Goal: Navigation & Orientation: Find specific page/section

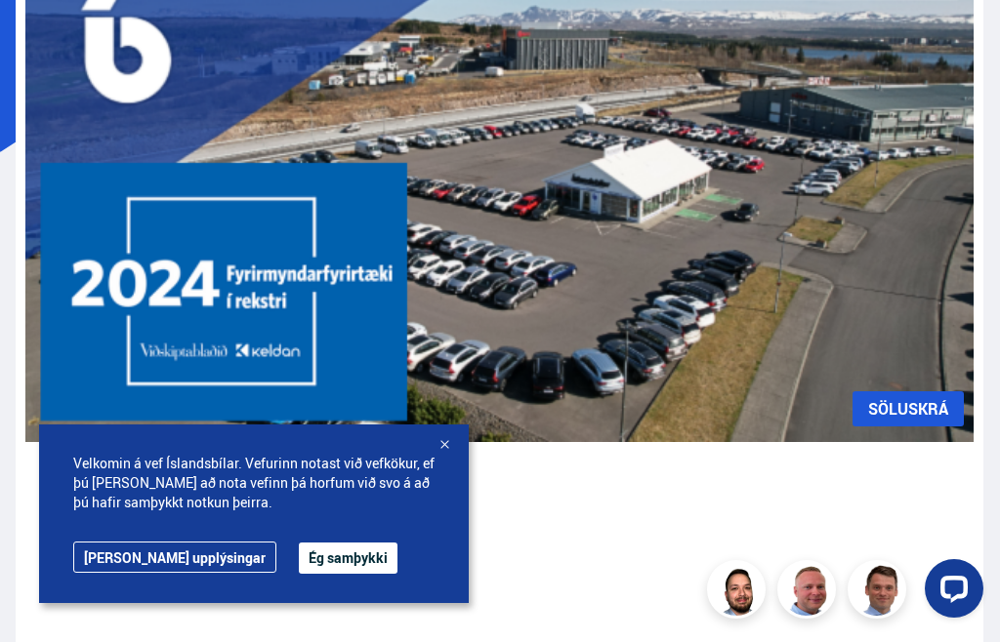
click at [299, 574] on button "Ég samþykki" at bounding box center [348, 558] width 99 height 31
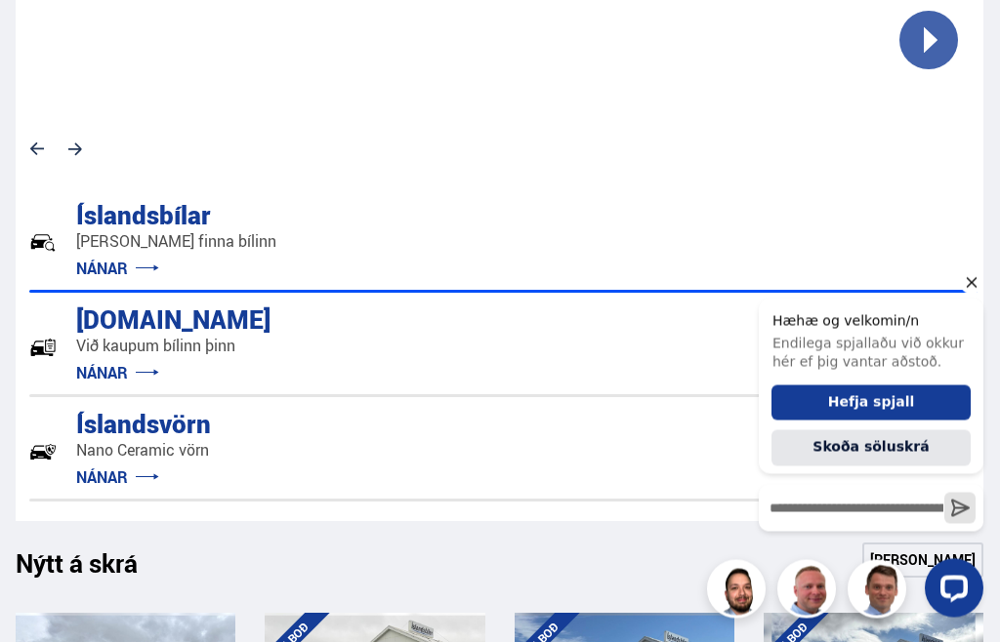
scroll to position [1133, 0]
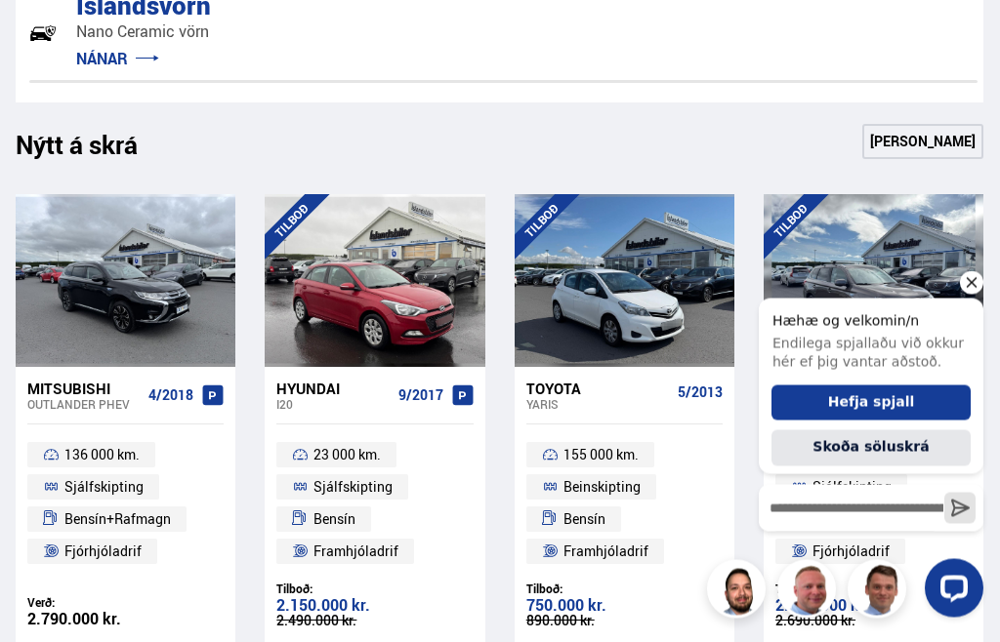
click at [977, 288] on icon "Hide greeting" at bounding box center [971, 281] width 23 height 23
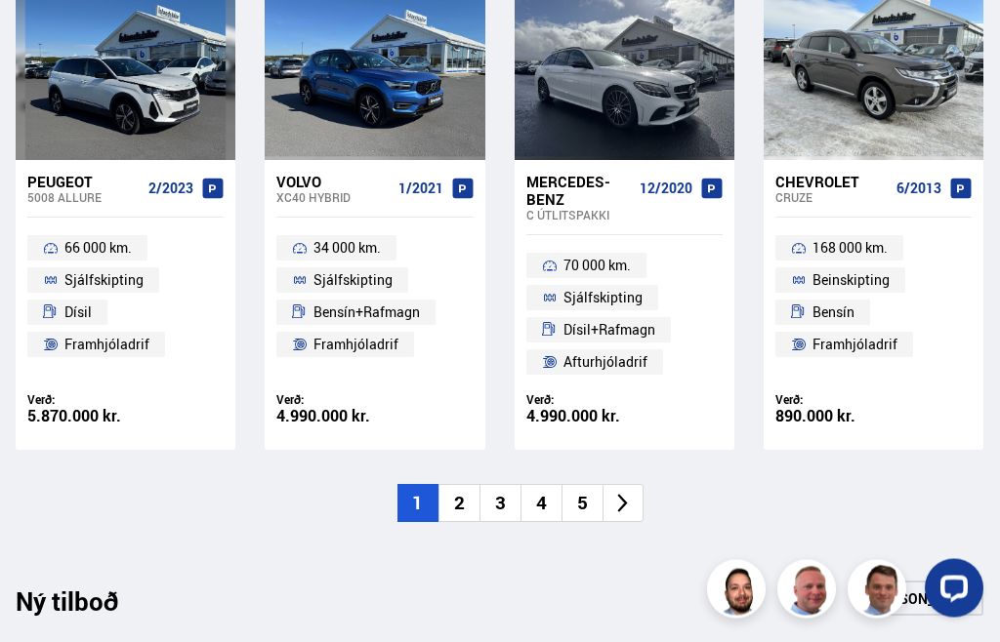
scroll to position [2247, 0]
click at [631, 495] on icon at bounding box center [622, 503] width 22 height 22
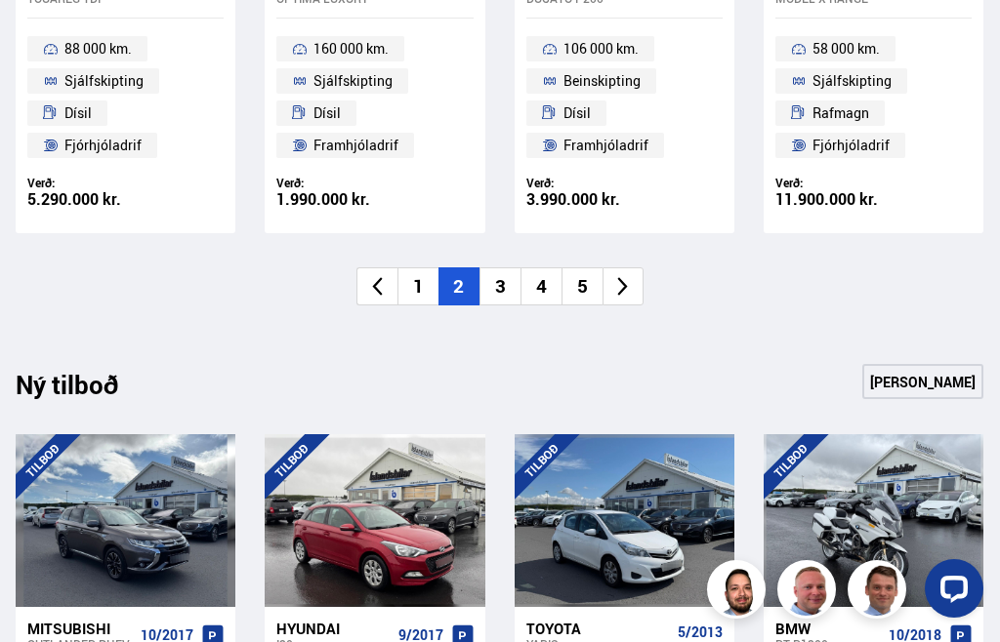
scroll to position [2377, 0]
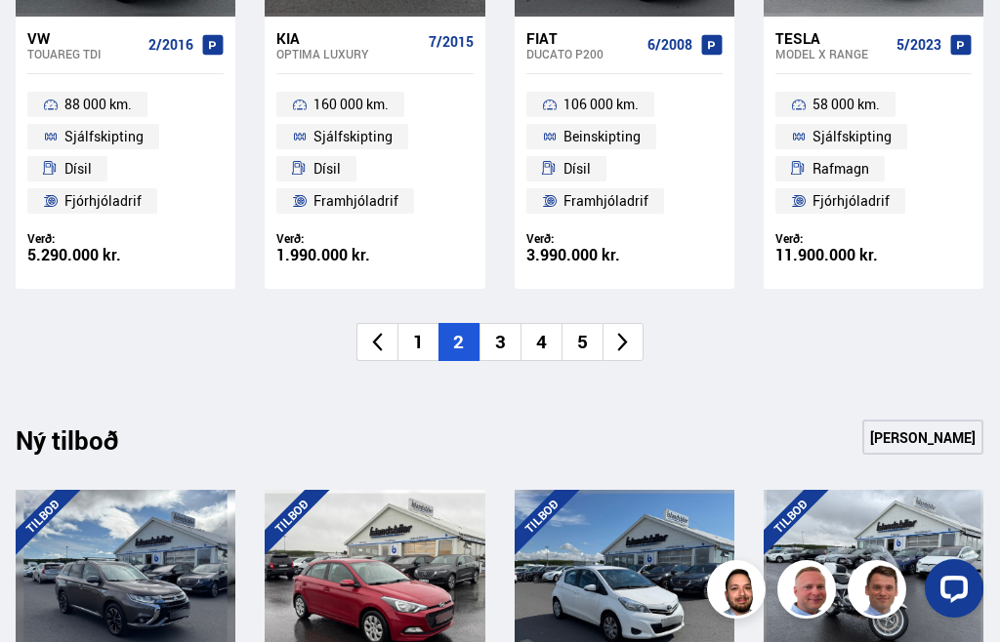
click at [634, 331] on icon at bounding box center [622, 342] width 22 height 22
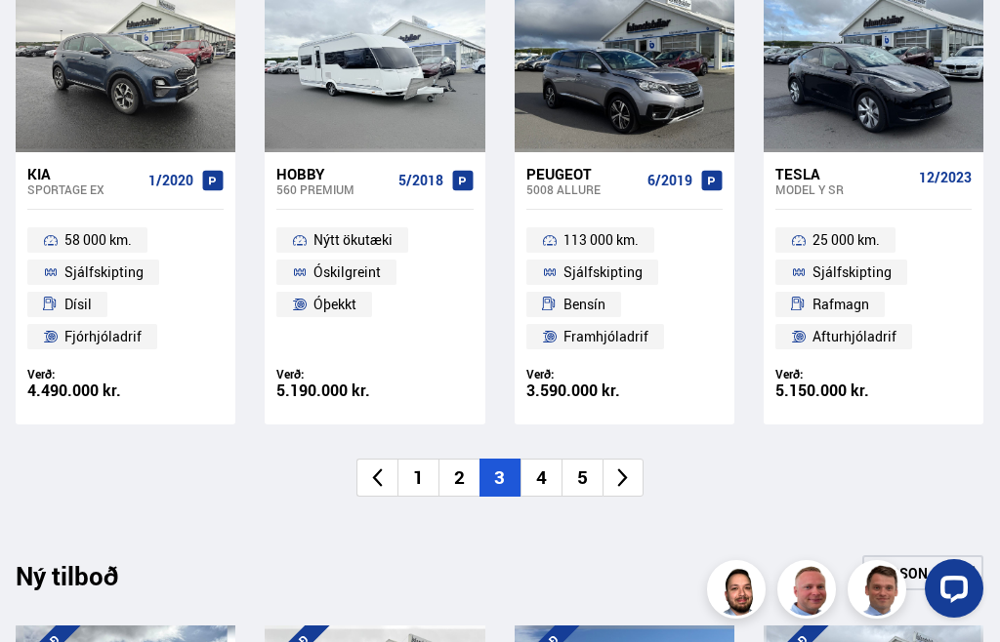
scroll to position [2279, 0]
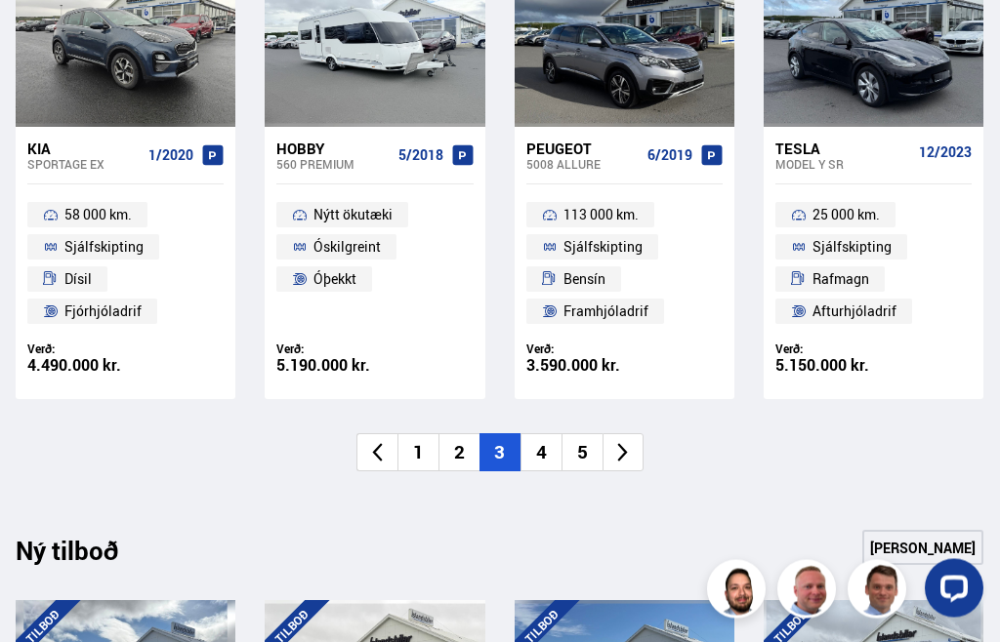
click at [641, 442] on li at bounding box center [622, 453] width 41 height 38
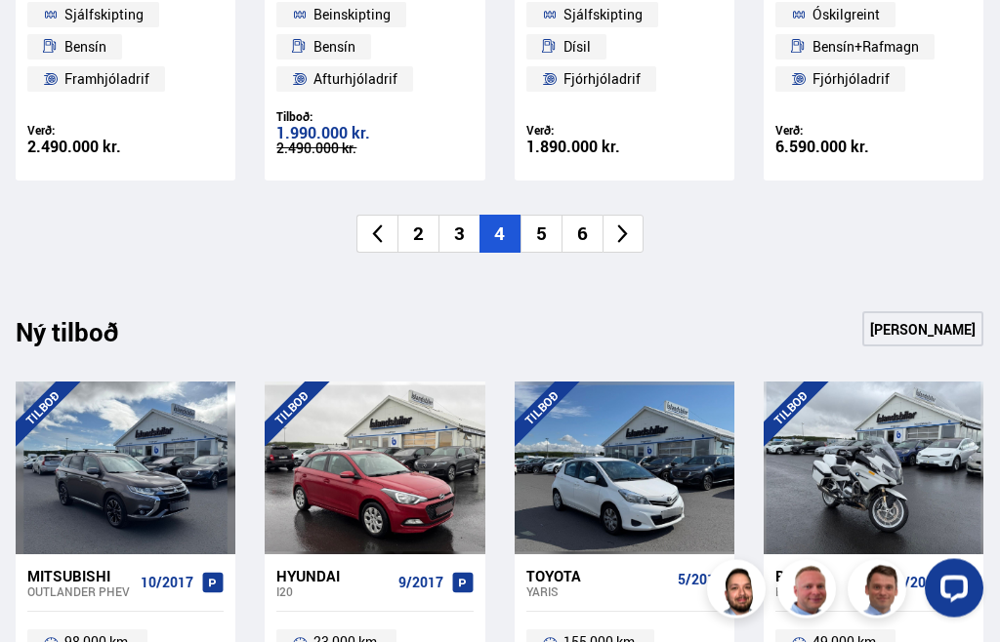
scroll to position [2500, 0]
click at [640, 223] on li at bounding box center [622, 234] width 41 height 38
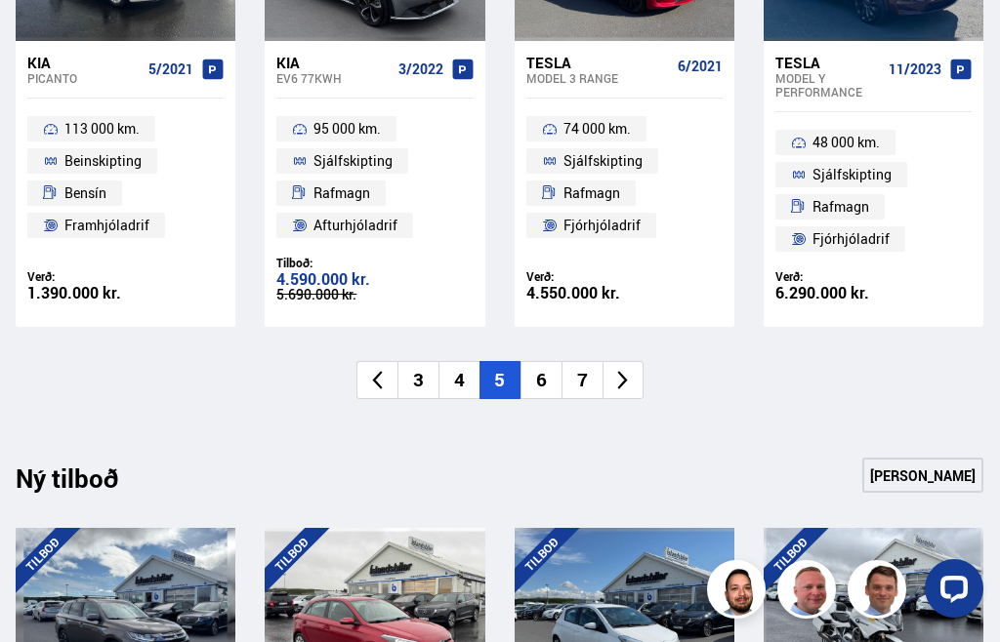
scroll to position [2403, 0]
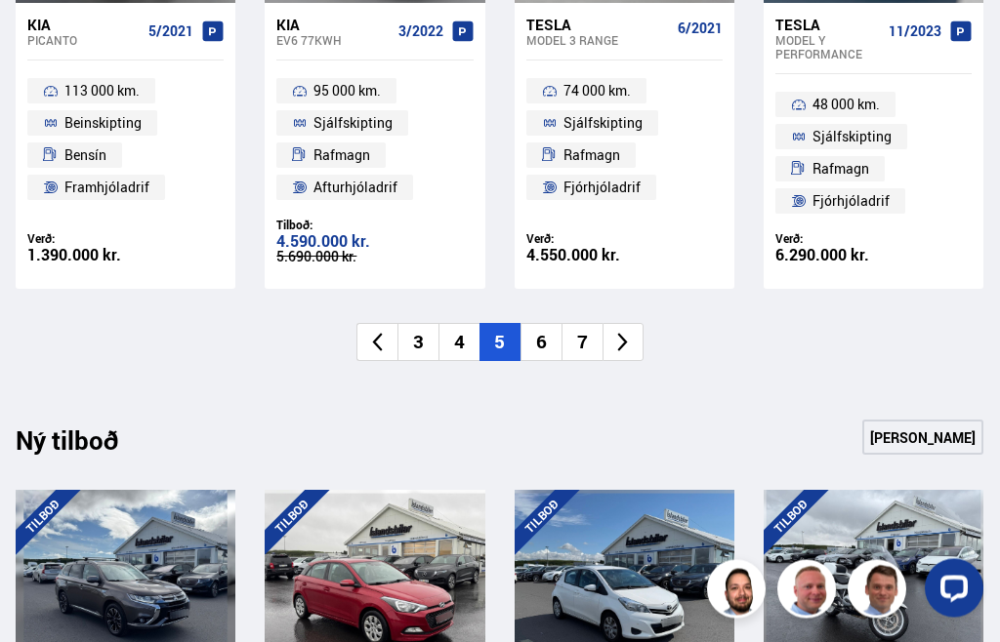
click at [623, 332] on icon at bounding box center [622, 343] width 22 height 22
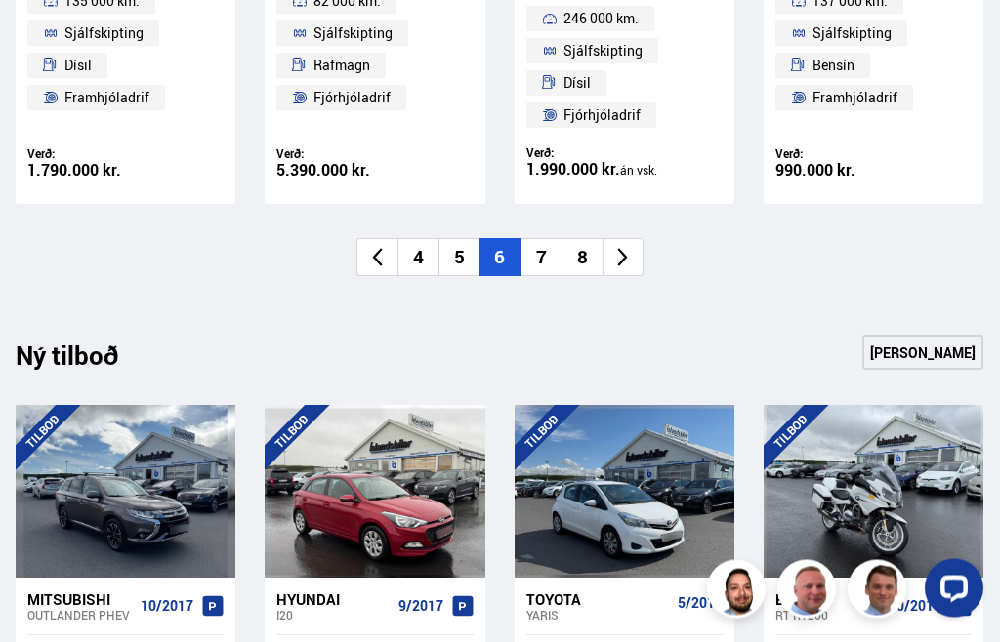
scroll to position [2556, 0]
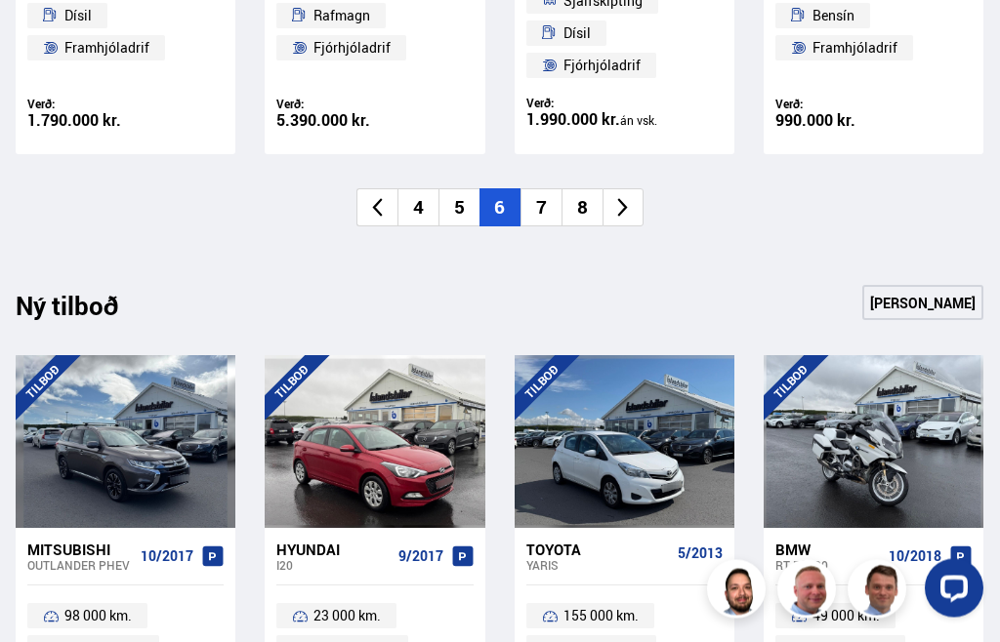
click at [627, 197] on icon at bounding box center [622, 208] width 22 height 22
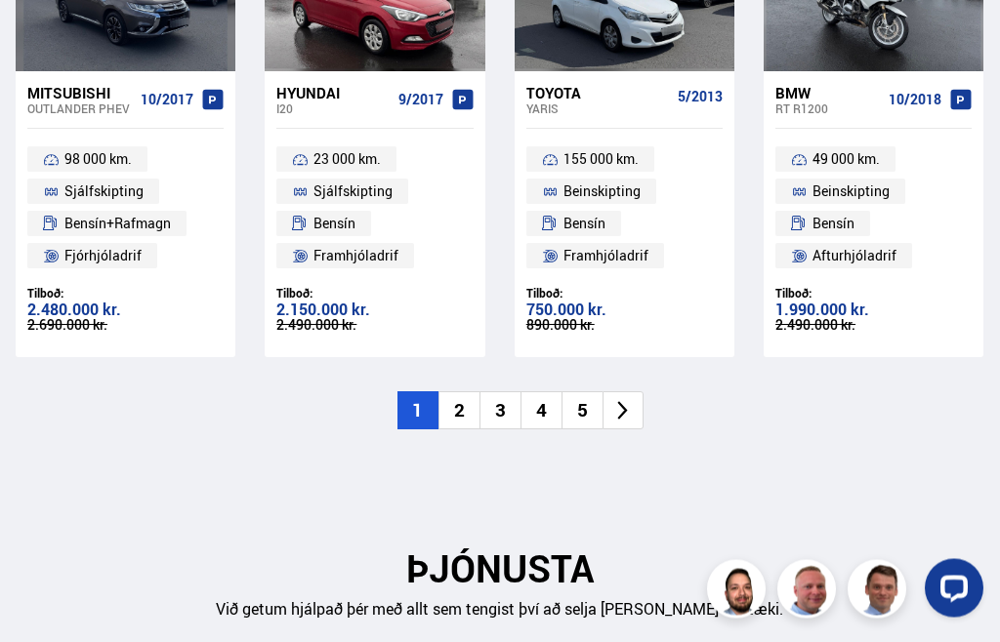
scroll to position [2926, 0]
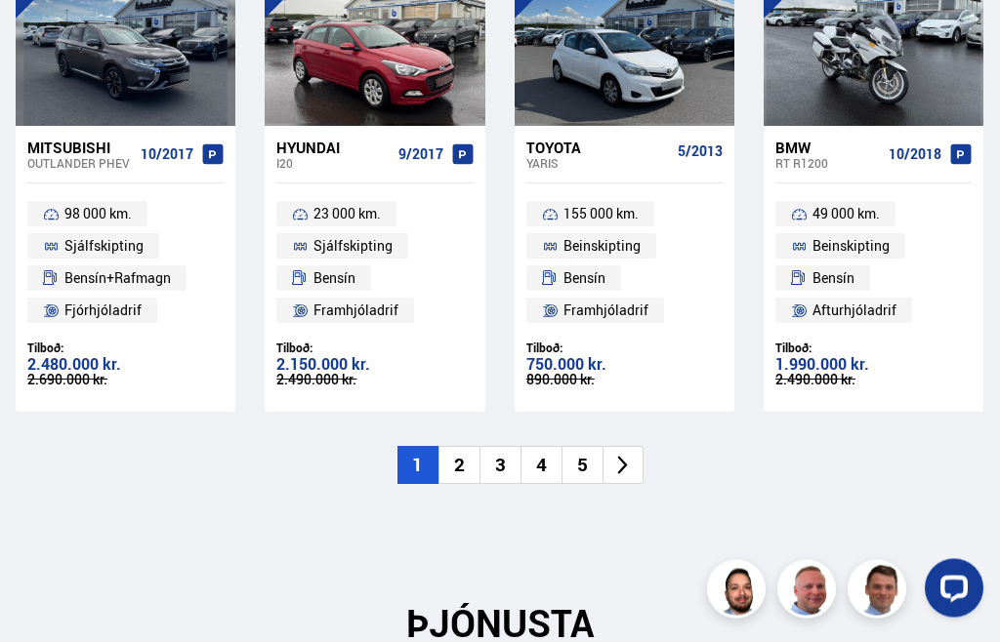
click at [620, 455] on icon at bounding box center [622, 466] width 22 height 22
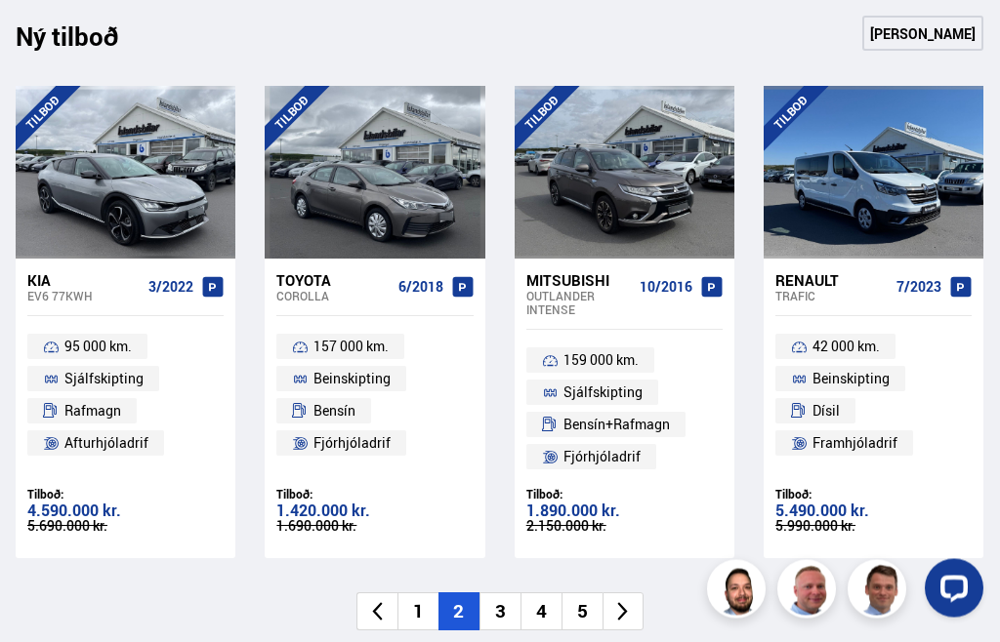
scroll to position [2824, 0]
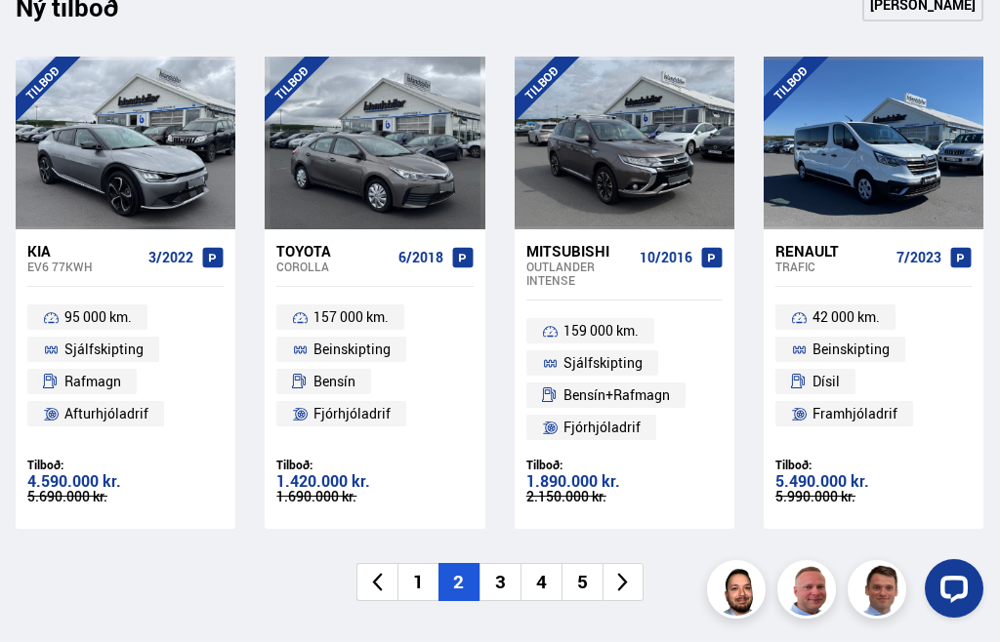
click at [633, 571] on icon at bounding box center [622, 582] width 22 height 22
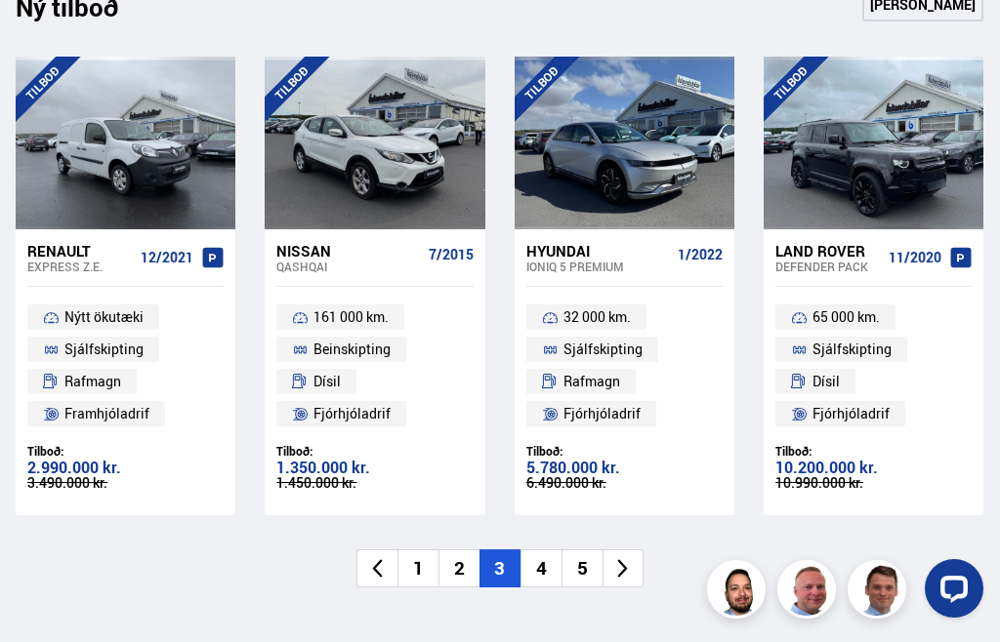
click at [637, 564] on li at bounding box center [622, 569] width 41 height 38
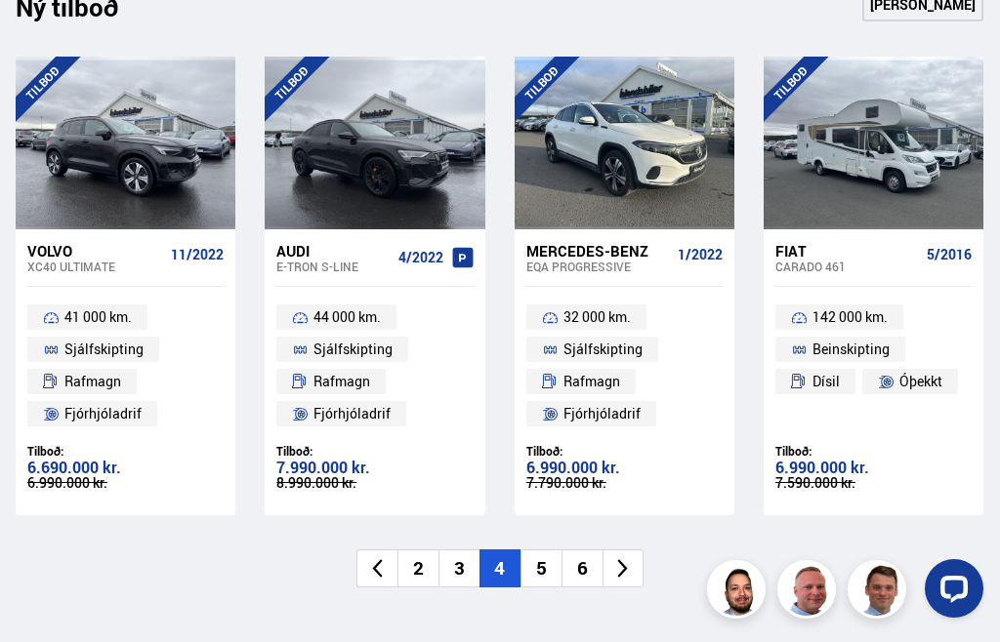
click at [635, 550] on li at bounding box center [622, 569] width 41 height 38
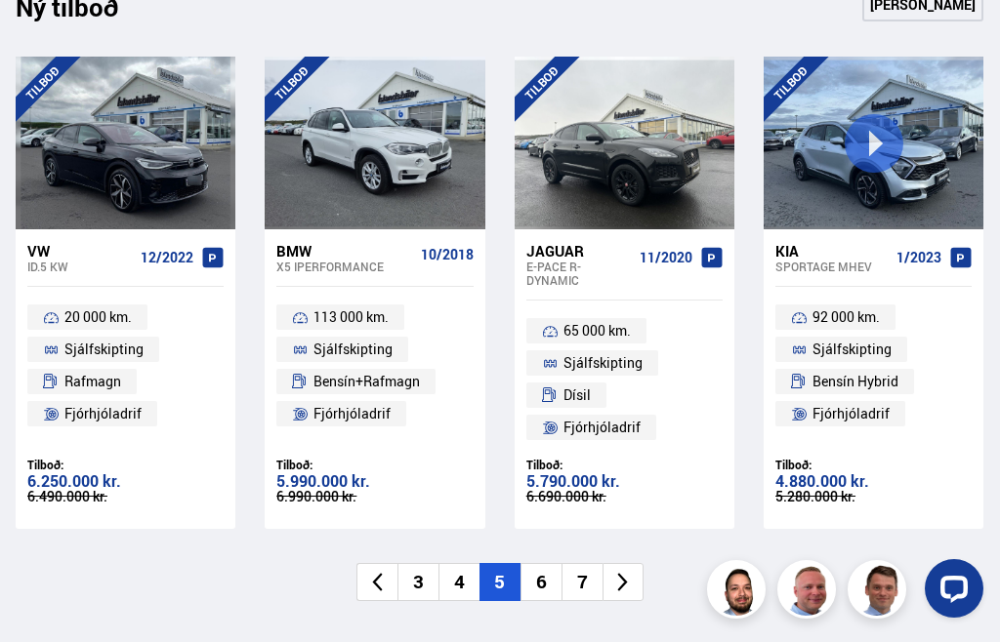
click at [634, 571] on icon at bounding box center [622, 582] width 22 height 22
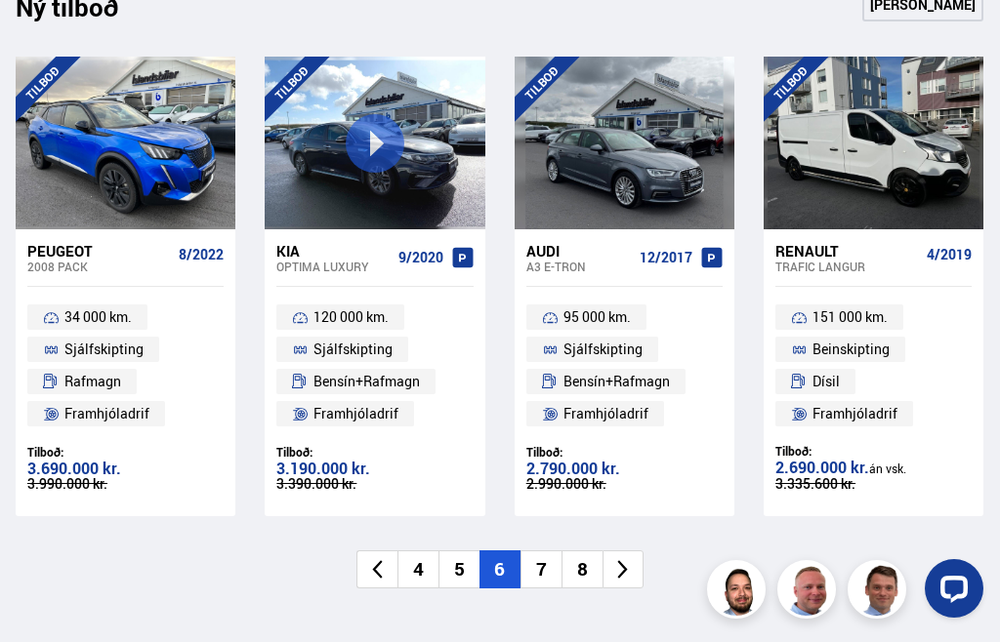
click at [627, 563] on icon at bounding box center [622, 569] width 22 height 22
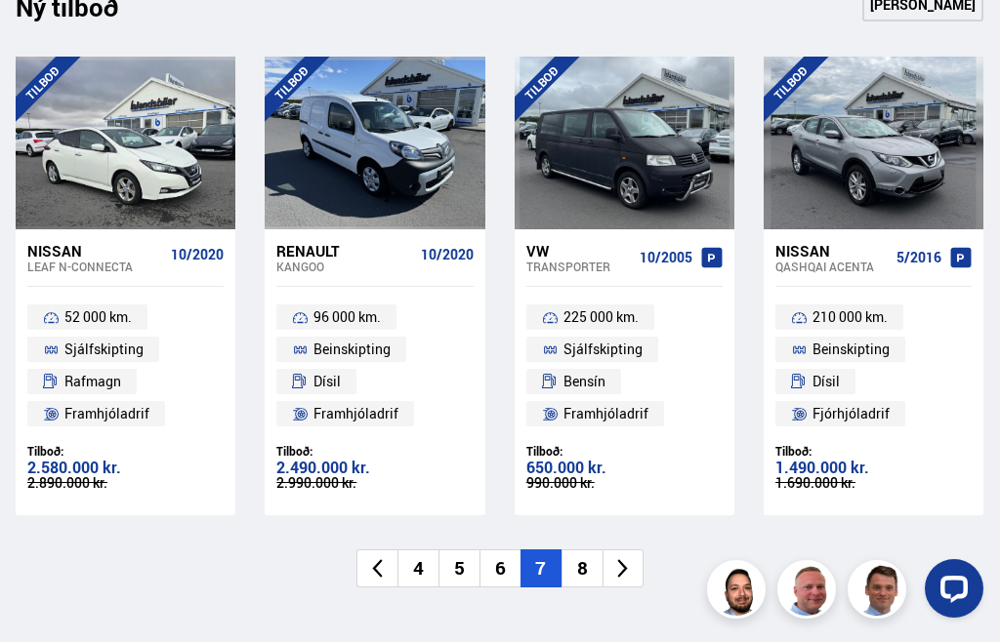
click at [631, 558] on icon at bounding box center [622, 569] width 22 height 22
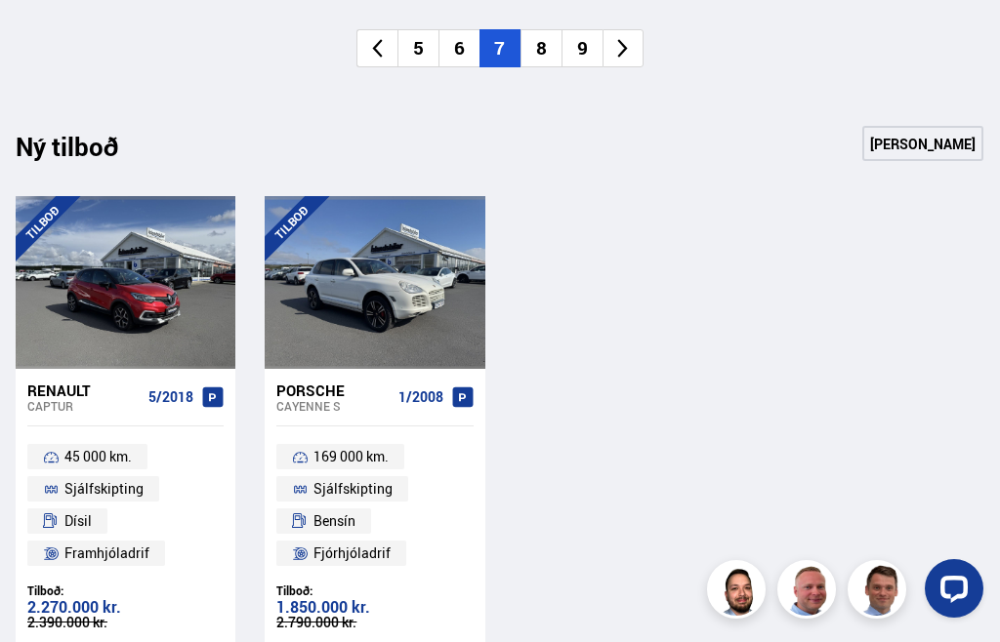
scroll to position [2390, 0]
